Goal: Task Accomplishment & Management: Manage account settings

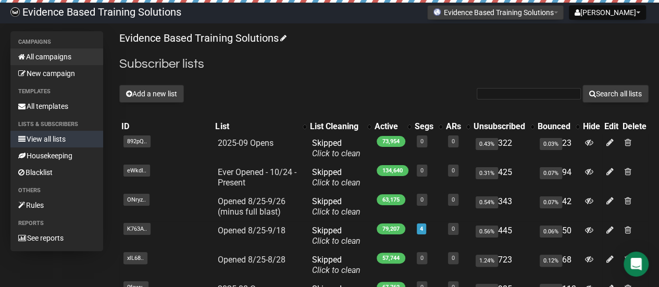
click at [51, 55] on link "All campaigns" at bounding box center [56, 56] width 93 height 17
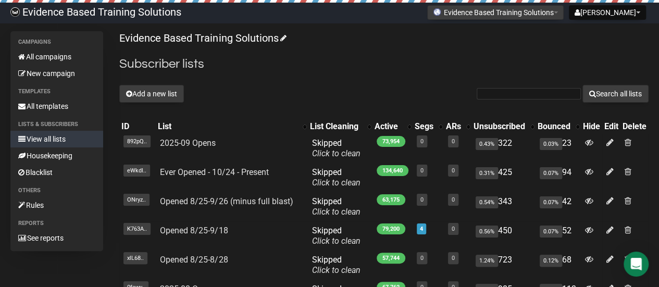
click at [459, 54] on div "Evidence Based Training Solutions Subscriber lists Add a new list Search all li…" at bounding box center [383, 249] width 529 height 436
drag, startPoint x: 503, startPoint y: 50, endPoint x: 507, endPoint y: 56, distance: 7.2
click at [503, 50] on div "Evidence Based Training Solutions Subscriber lists Add a new list Search all li…" at bounding box center [383, 249] width 529 height 436
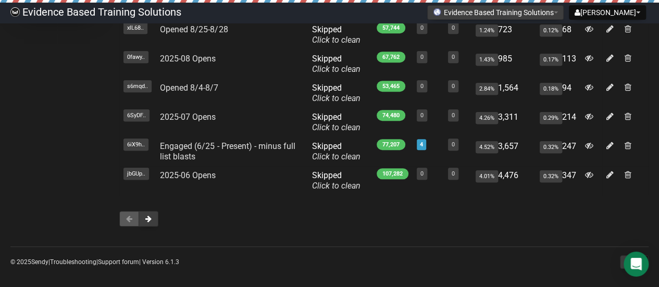
scroll to position [235, 0]
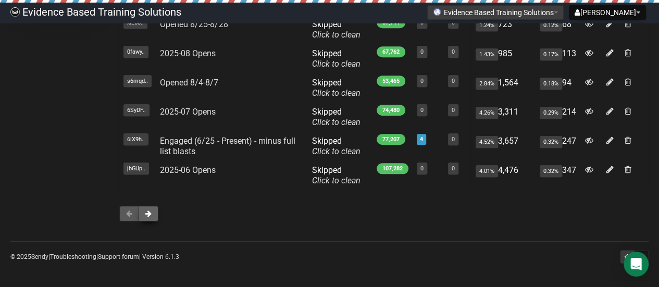
click at [154, 211] on button at bounding box center [148, 214] width 20 height 16
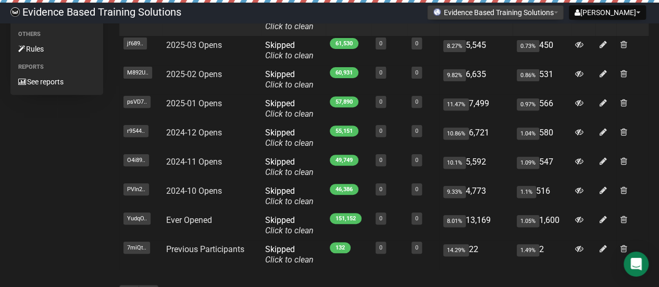
scroll to position [208, 0]
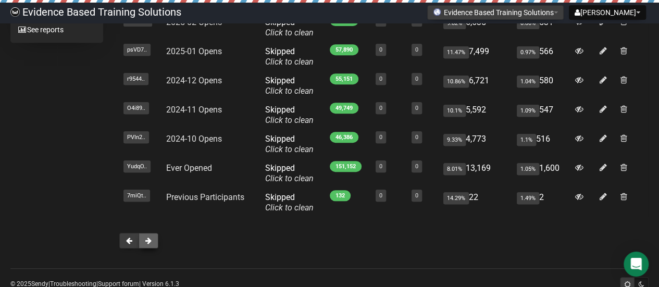
click at [154, 237] on button at bounding box center [148, 241] width 20 height 16
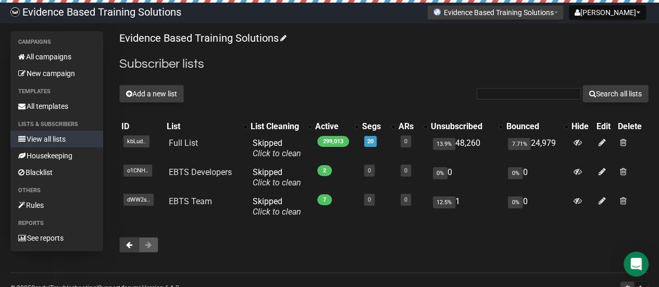
click at [56, 139] on link "View all lists" at bounding box center [56, 139] width 93 height 17
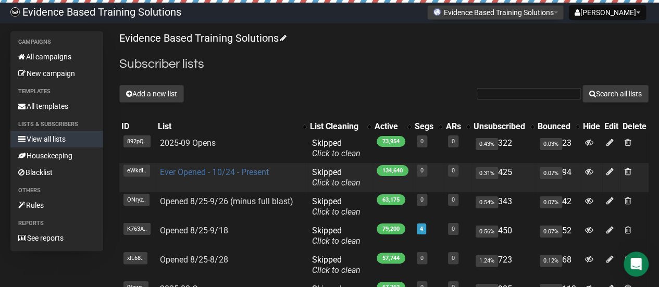
click at [201, 171] on link "Ever Opened - 10/24 - Present" at bounding box center [214, 172] width 108 height 10
